Goal: Information Seeking & Learning: Learn about a topic

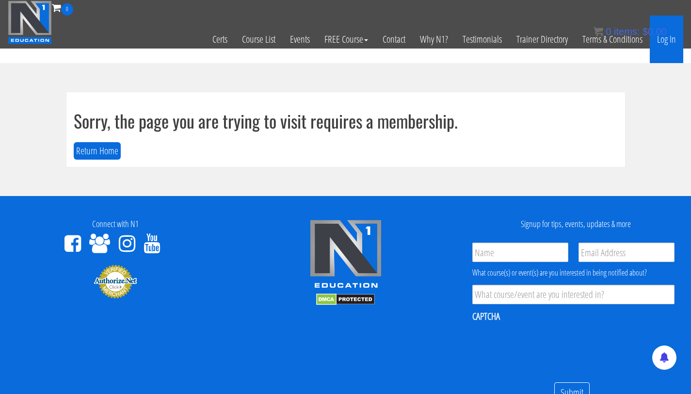
click at [338, 40] on link "Log In" at bounding box center [666, 40] width 33 height 48
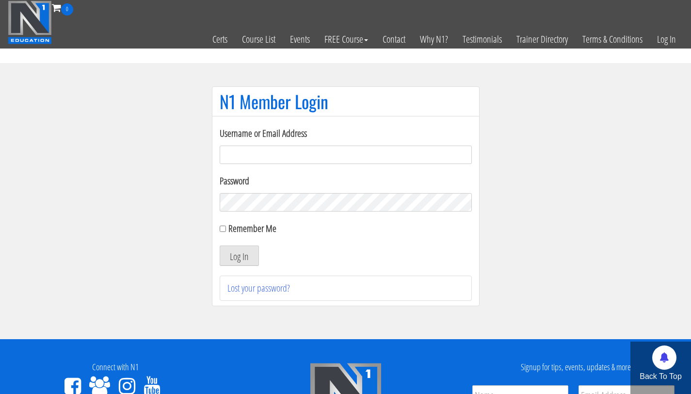
type input "info@fitbyjustus.nl"
click at [220, 245] on button "Log In" at bounding box center [239, 255] width 39 height 20
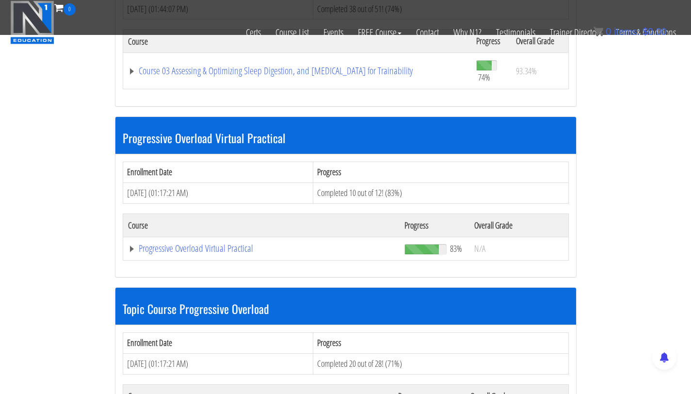
scroll to position [552, 0]
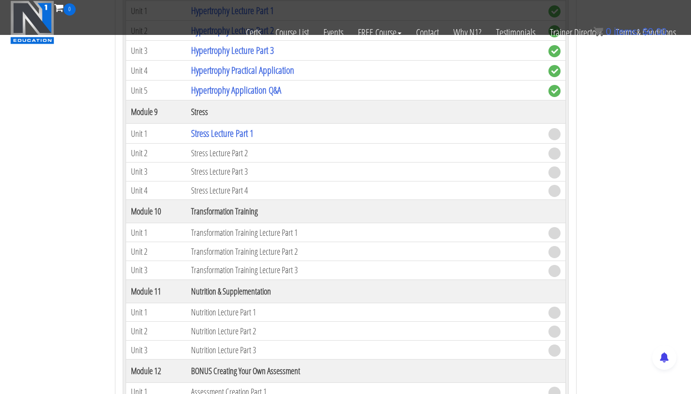
scroll to position [1555, 0]
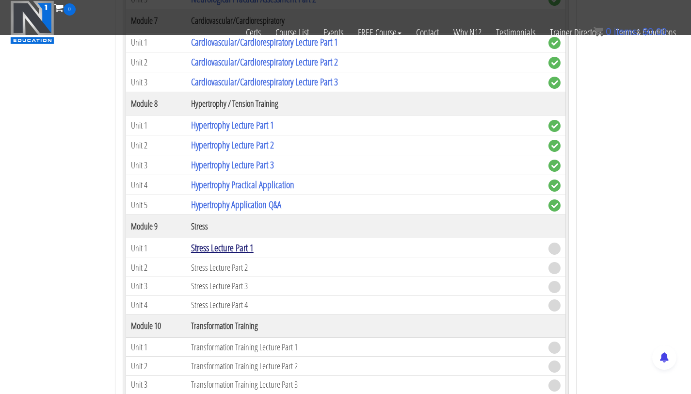
click at [228, 251] on link "Stress Lecture Part 1" at bounding box center [222, 247] width 63 height 13
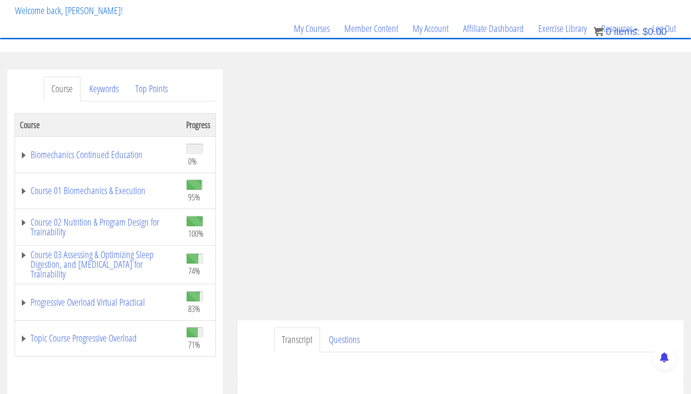
scroll to position [82, 0]
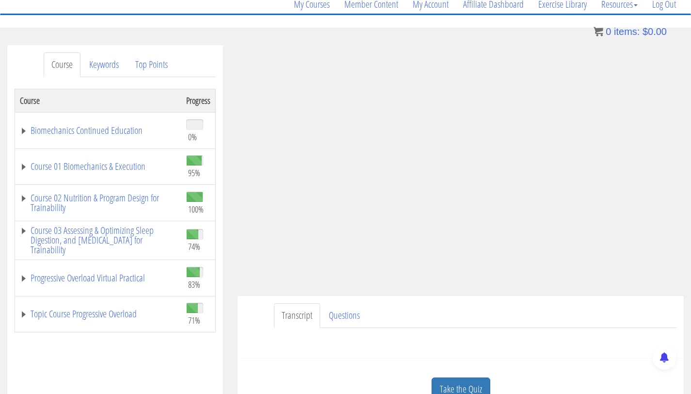
click at [494, 30] on section "Course Keywords Top Points Course Progress Biomechanics Continued Education 0% …" at bounding box center [345, 319] width 691 height 583
click at [577, 337] on div "Name First Last Email Unit Questions * Submit" at bounding box center [461, 339] width 432 height 23
click at [327, 38] on section "Course Keywords Top Points Course Progress Biomechanics Continued Education 0% …" at bounding box center [345, 319] width 691 height 583
click at [638, 322] on ul "Transcript Questions" at bounding box center [475, 315] width 402 height 25
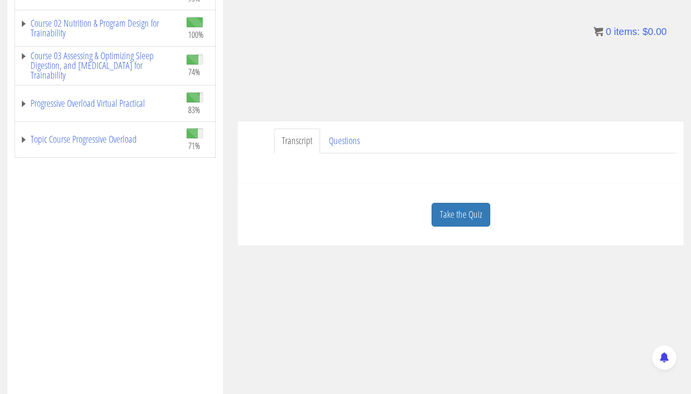
scroll to position [269, 0]
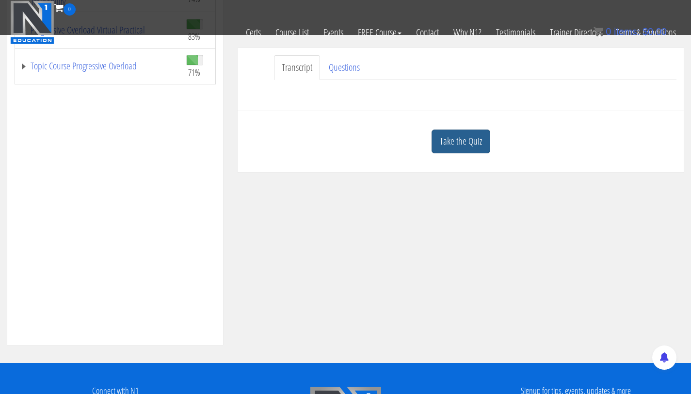
click at [464, 137] on link "Take the Quiz" at bounding box center [461, 141] width 59 height 24
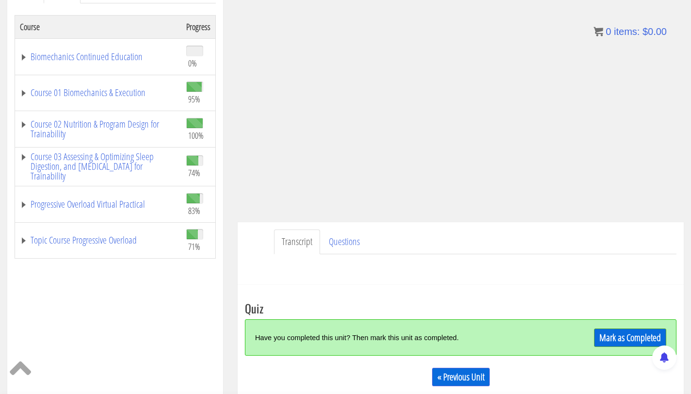
scroll to position [159, 0]
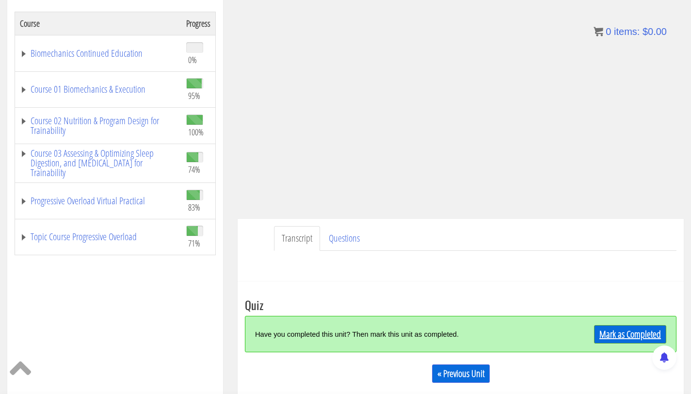
click at [625, 333] on link "Mark as Completed" at bounding box center [630, 334] width 72 height 18
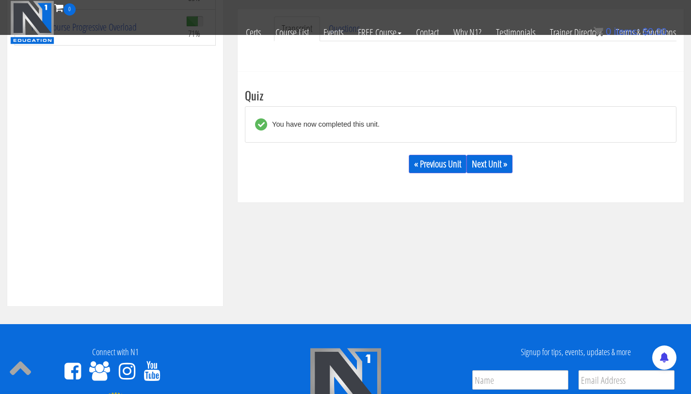
scroll to position [309, 0]
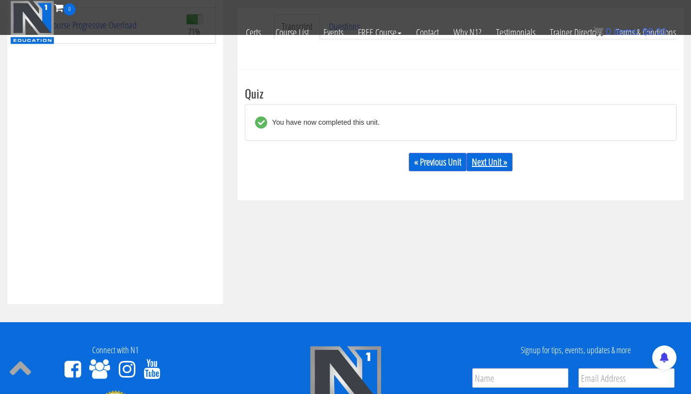
click at [489, 159] on link "Next Unit »" at bounding box center [489, 162] width 46 height 18
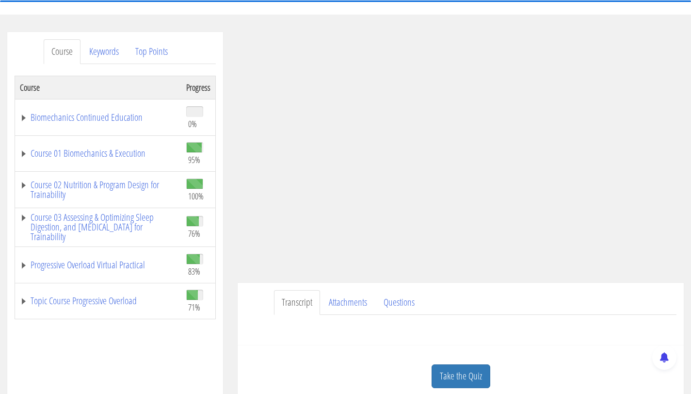
scroll to position [96, 0]
click at [125, 222] on link "Course 03 Assessing & Optimizing Sleep Digestion, and [MEDICAL_DATA] for Traina…" at bounding box center [98, 226] width 157 height 29
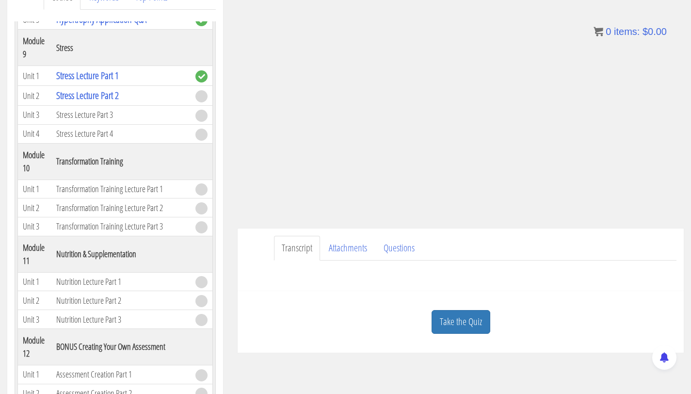
scroll to position [152, 0]
